Goal: Task Accomplishment & Management: Use online tool/utility

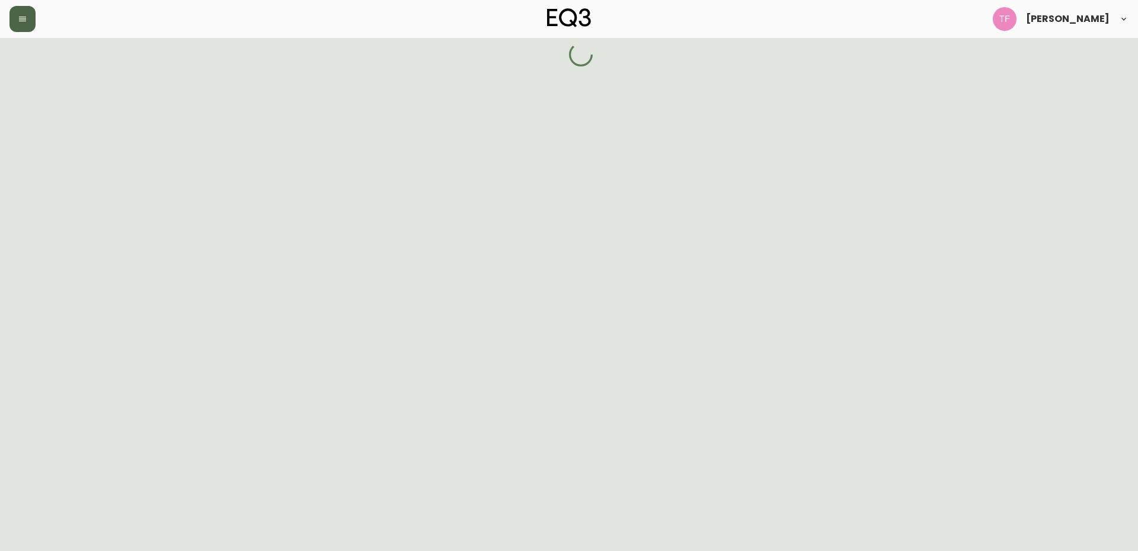
click at [17, 23] on button "button" at bounding box center [22, 19] width 26 height 26
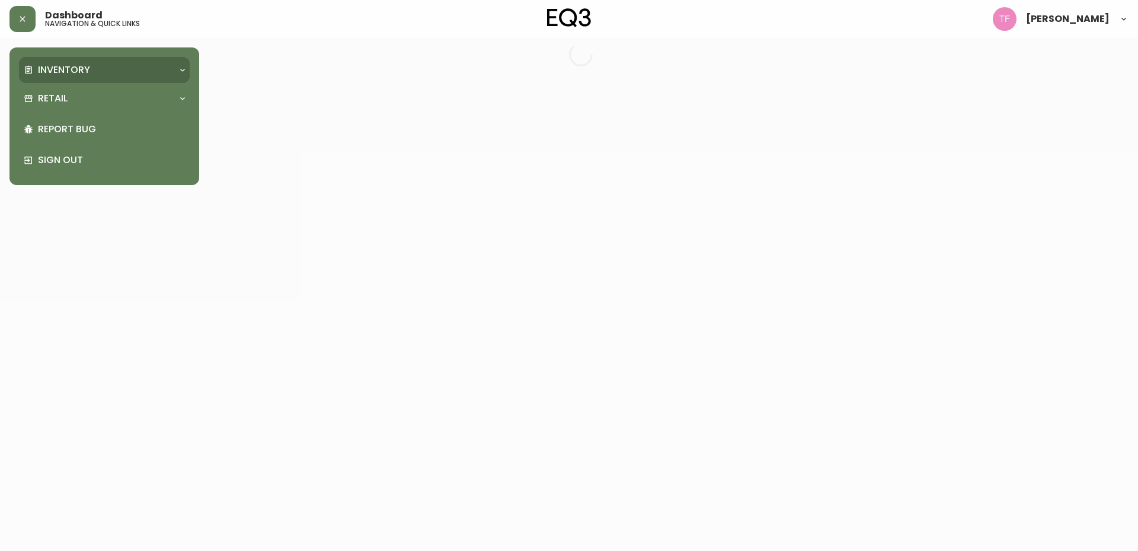
click at [92, 64] on div "Inventory" at bounding box center [98, 69] width 149 height 13
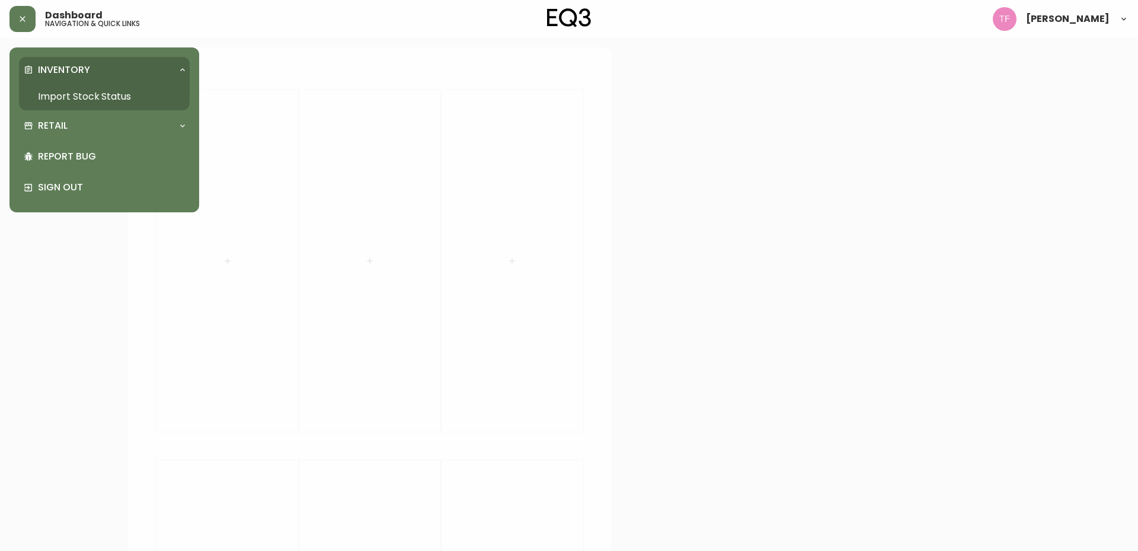
click at [126, 89] on link "Import Stock Status" at bounding box center [104, 96] width 171 height 27
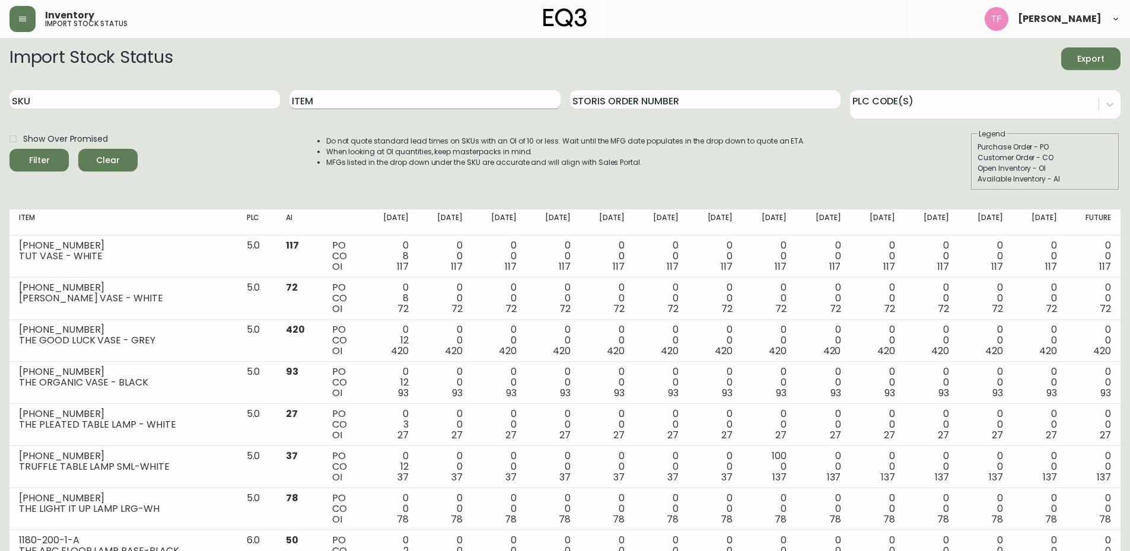
click at [404, 95] on input "Item" at bounding box center [424, 99] width 270 height 19
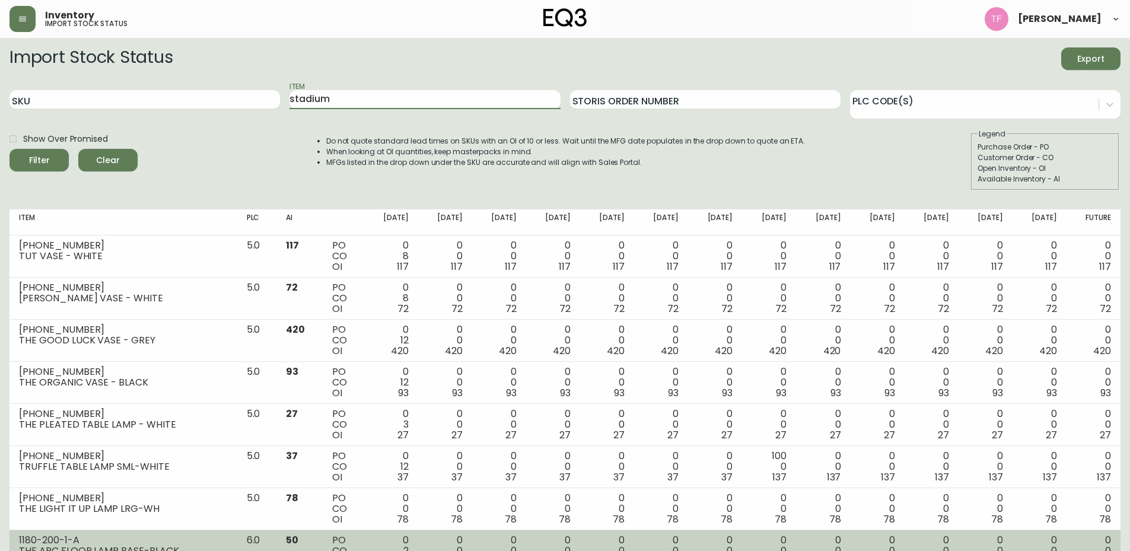
type input "stadium"
click at [9, 149] on button "Filter" at bounding box center [38, 160] width 59 height 23
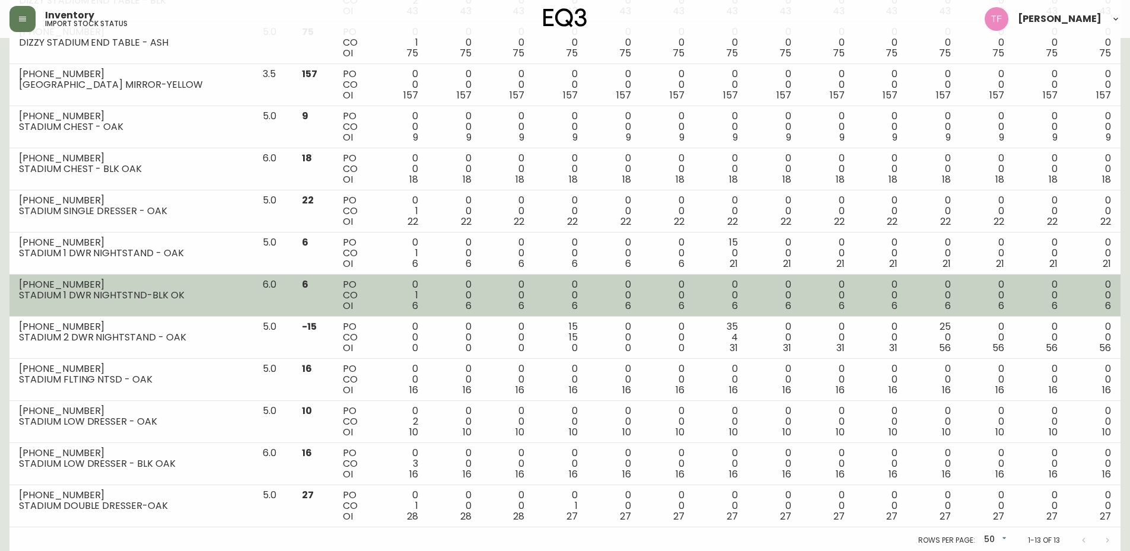
scroll to position [258, 0]
